Goal: Information Seeking & Learning: Find specific fact

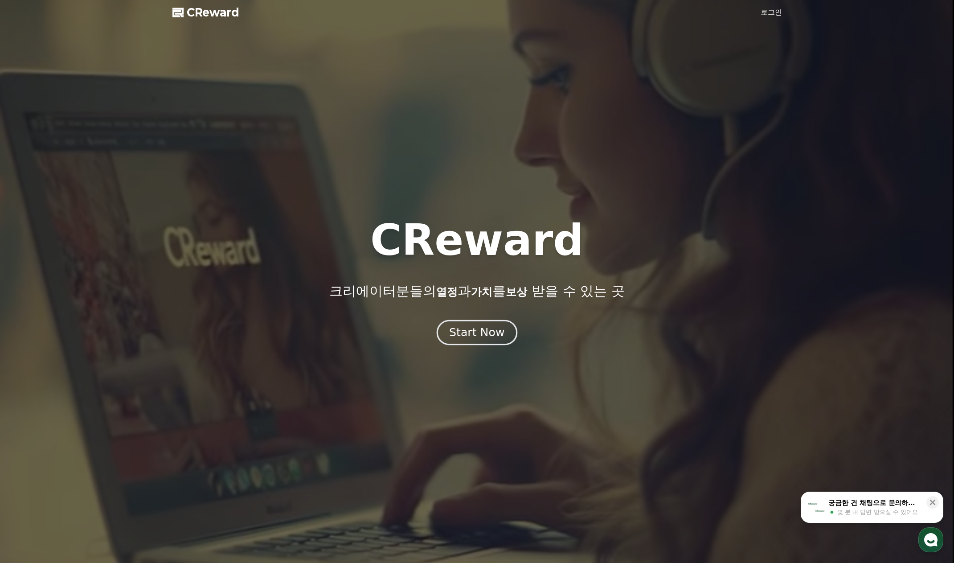
click at [492, 340] on div "Start Now" at bounding box center [476, 332] width 55 height 15
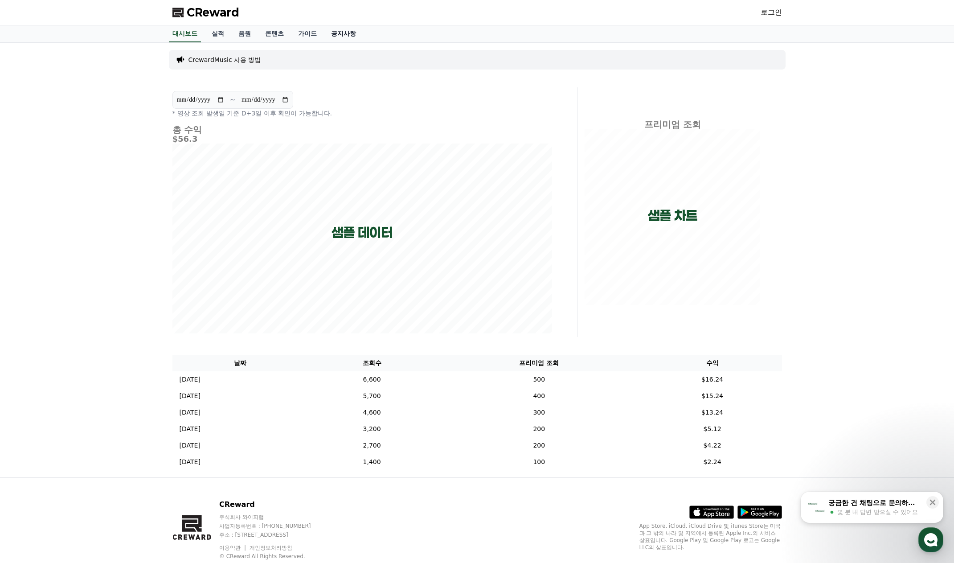
click at [337, 35] on link "공지사항" at bounding box center [343, 33] width 39 height 17
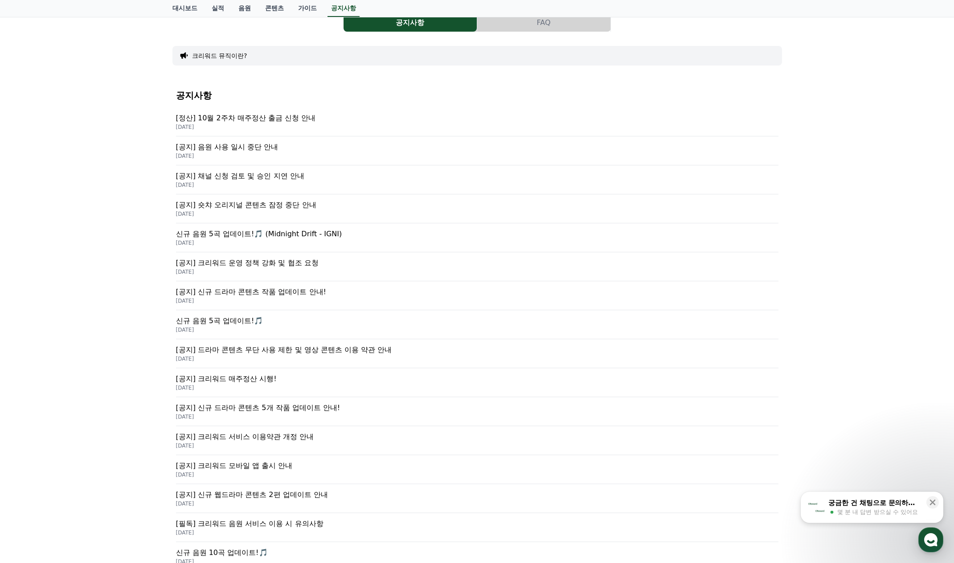
scroll to position [45, 0]
click at [299, 263] on p "[공지] 크리워드 운영 정책 강화 및 협조 요청" at bounding box center [477, 261] width 603 height 11
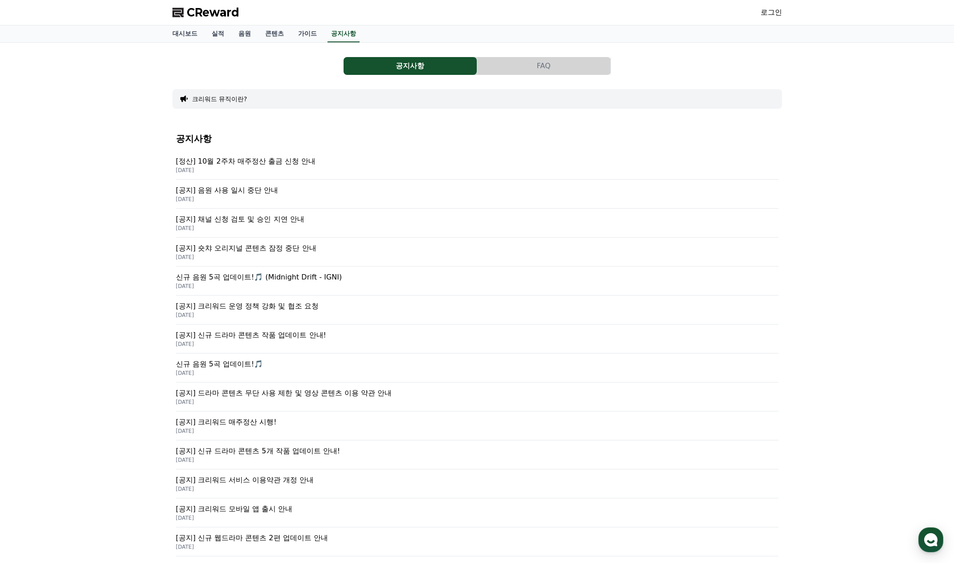
drag, startPoint x: 531, startPoint y: 61, endPoint x: 497, endPoint y: 63, distance: 34.4
click at [531, 60] on button "FAQ" at bounding box center [543, 66] width 133 height 18
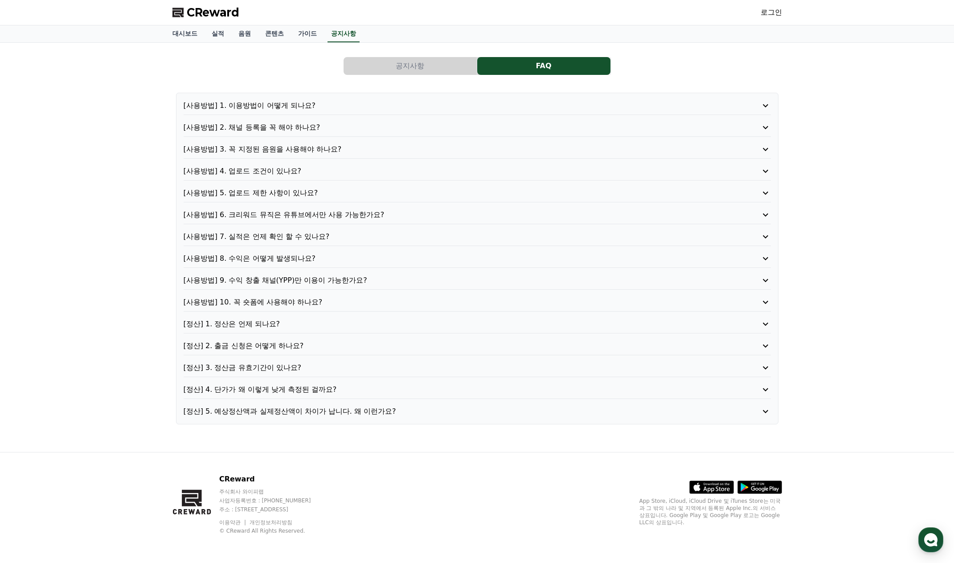
click at [427, 69] on button "공지사항" at bounding box center [410, 66] width 133 height 18
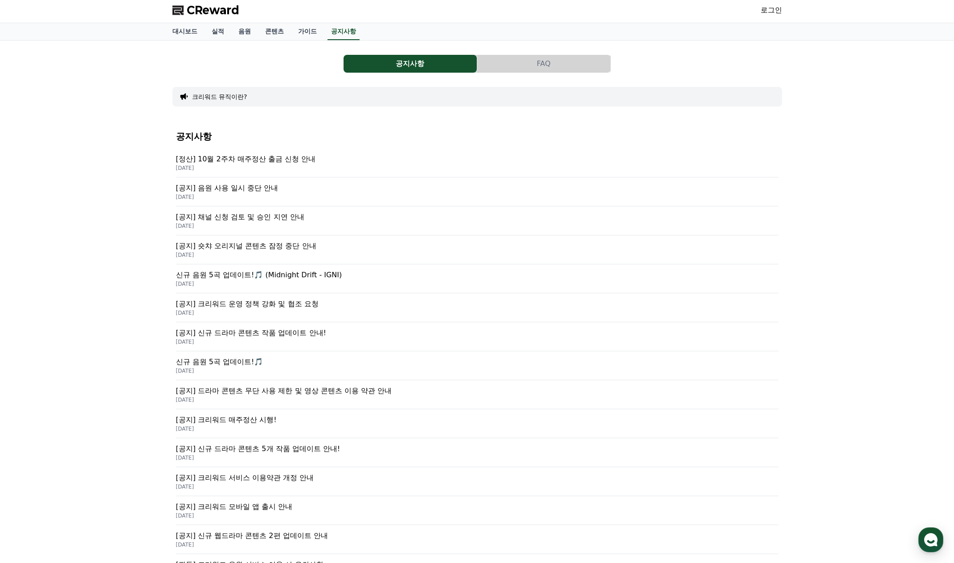
scroll to position [180, 0]
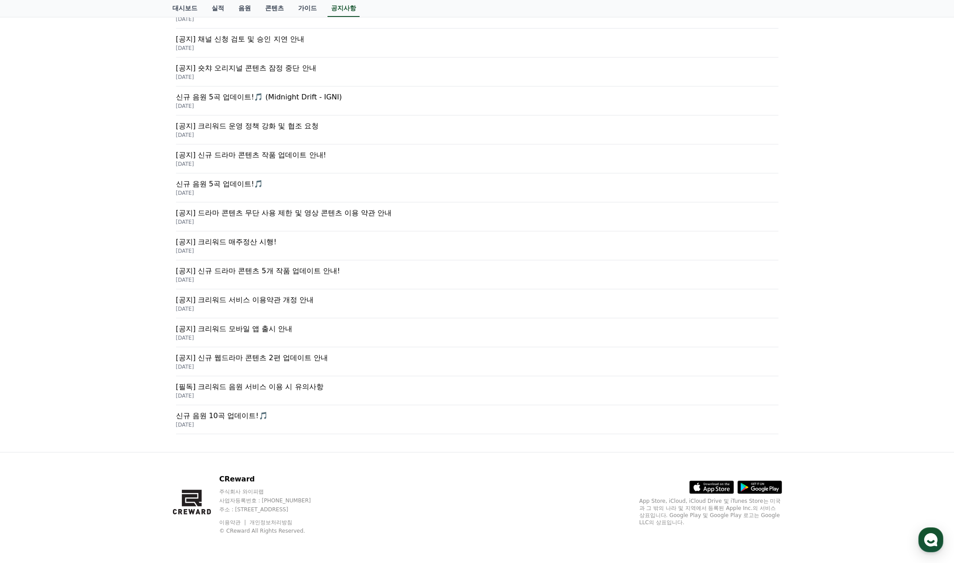
click at [536, 517] on div "CReward 주식회사 와이피랩 사업자등록번호 : [PHONE_NUMBER] 주소 : [STREET_ADDRESS] 이용약관 개인정보처리방침 …" at bounding box center [477, 507] width 624 height 111
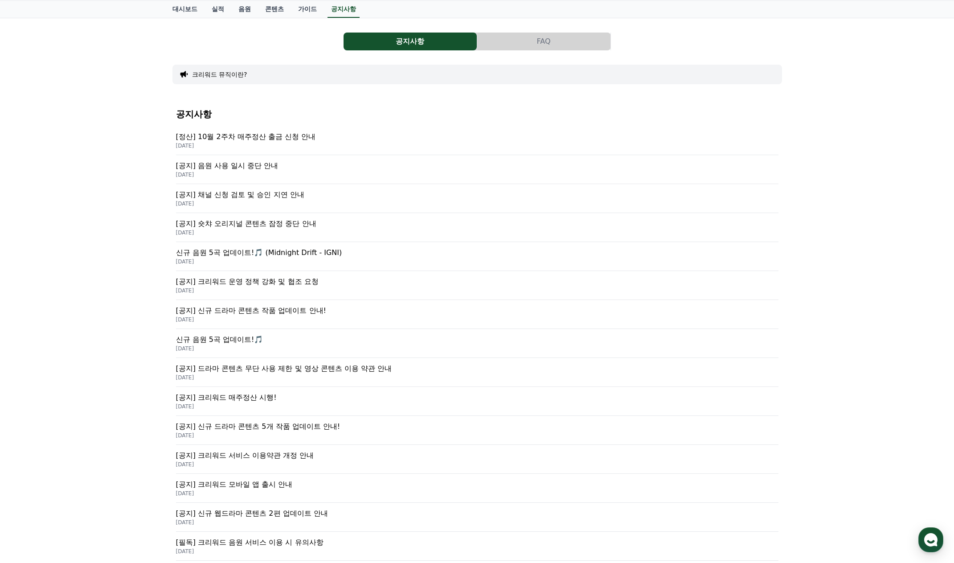
scroll to position [0, 0]
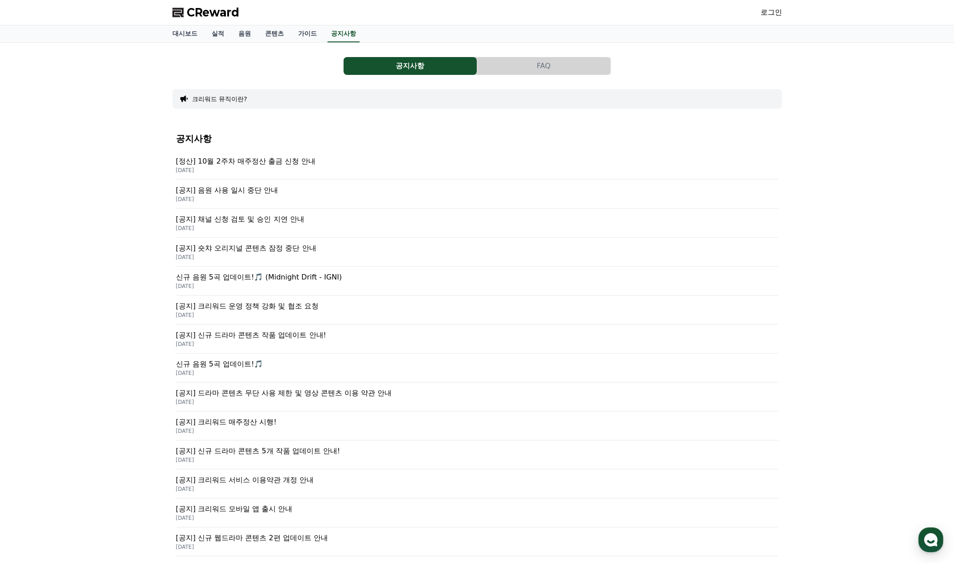
click at [899, 330] on div "공지사항 FAQ 크리워드 뮤직이란? 공지사항 [정산] 10월 2주차 매주정산 출금 신청 안내 [DATE] [공지] 음원 사용 일시 중단 안내 …" at bounding box center [477, 337] width 954 height 589
click at [796, 313] on div "공지사항 FAQ 크리워드 뮤직이란? 공지사항 [정산] 10월 2주차 매주정산 출금 신청 안내 [DATE] [공지] 음원 사용 일시 중단 안내 …" at bounding box center [477, 337] width 954 height 589
drag, startPoint x: 821, startPoint y: 283, endPoint x: 825, endPoint y: 280, distance: 4.8
click at [824, 282] on div "공지사항 FAQ 크리워드 뮤직이란? 공지사항 [정산] 10월 2주차 매주정산 출금 신청 안내 [DATE] [공지] 음원 사용 일시 중단 안내 …" at bounding box center [477, 337] width 954 height 589
click at [836, 286] on div "공지사항 FAQ 크리워드 뮤직이란? 공지사항 [정산] 10월 2주차 매주정산 출금 신청 안내 [DATE] [공지] 음원 사용 일시 중단 안내 …" at bounding box center [477, 337] width 954 height 589
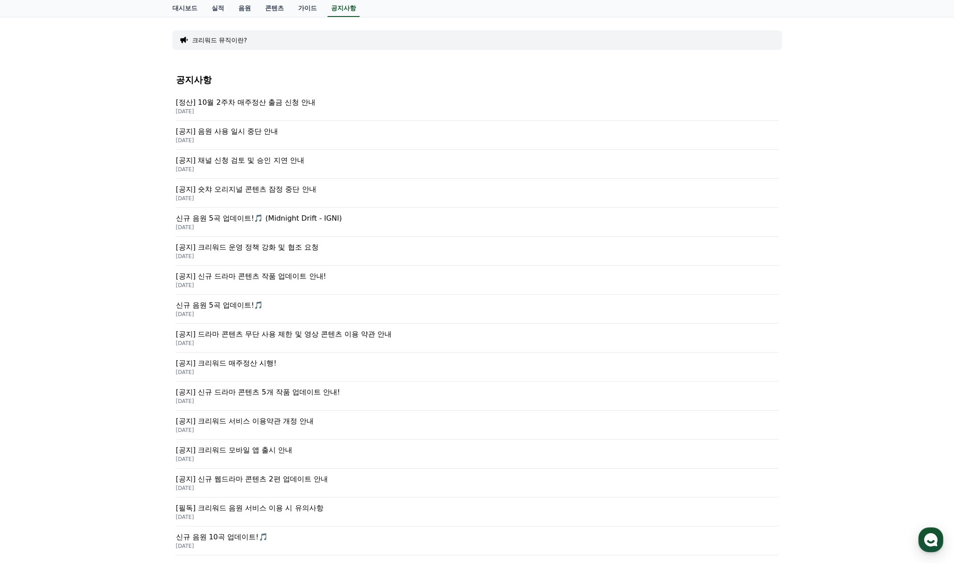
scroll to position [180, 0]
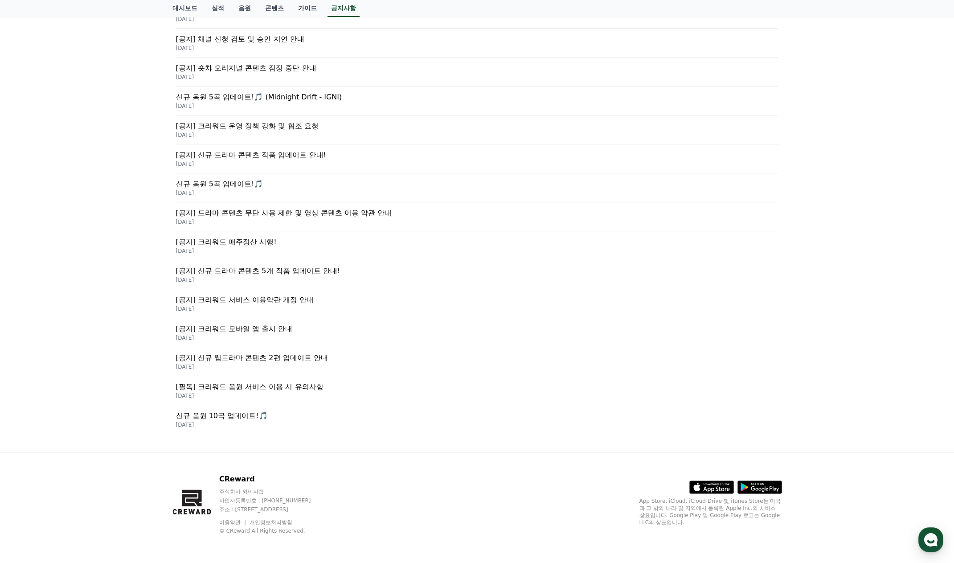
click at [266, 489] on p "주식회사 와이피랩" at bounding box center [273, 491] width 109 height 7
click at [252, 491] on p "주식회사 와이피랩" at bounding box center [273, 491] width 109 height 7
copy p "와이피랩"
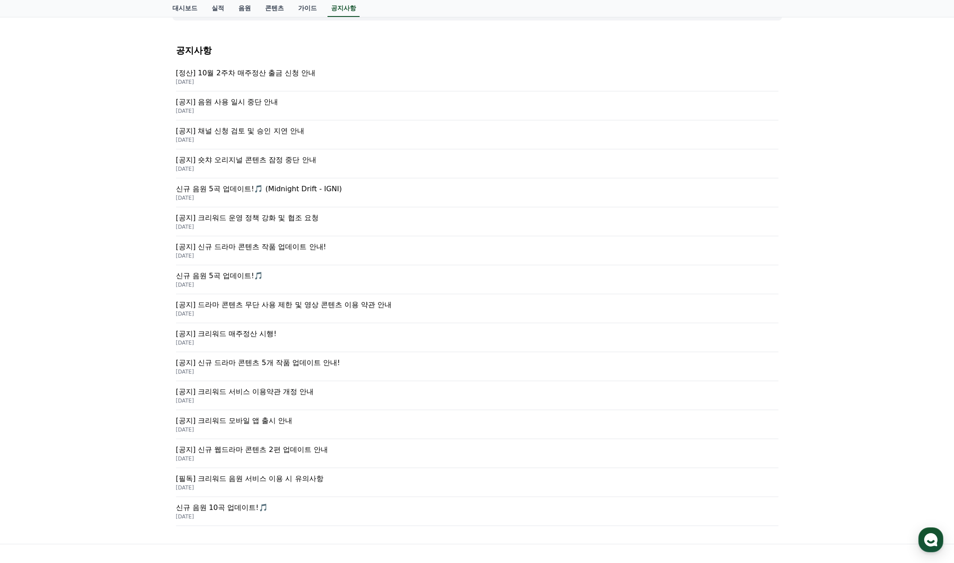
scroll to position [0, 0]
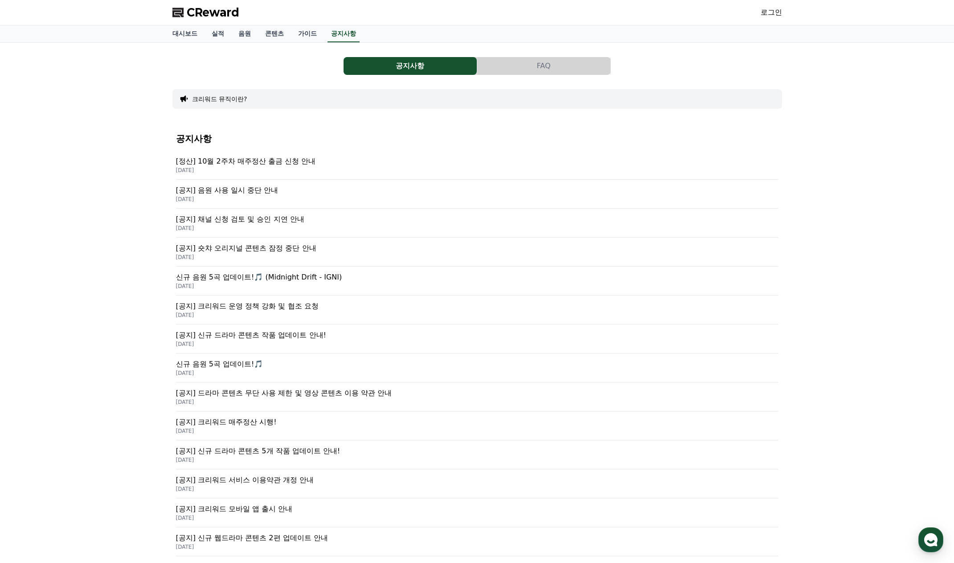
click at [811, 65] on div "공지사항 FAQ 크리워드 뮤직이란? 공지사항 [정산] 10월 2주차 매주정산 출금 신청 안내 [DATE] [공지] 음원 사용 일시 중단 안내 …" at bounding box center [477, 337] width 954 height 589
